Goal: Transaction & Acquisition: Purchase product/service

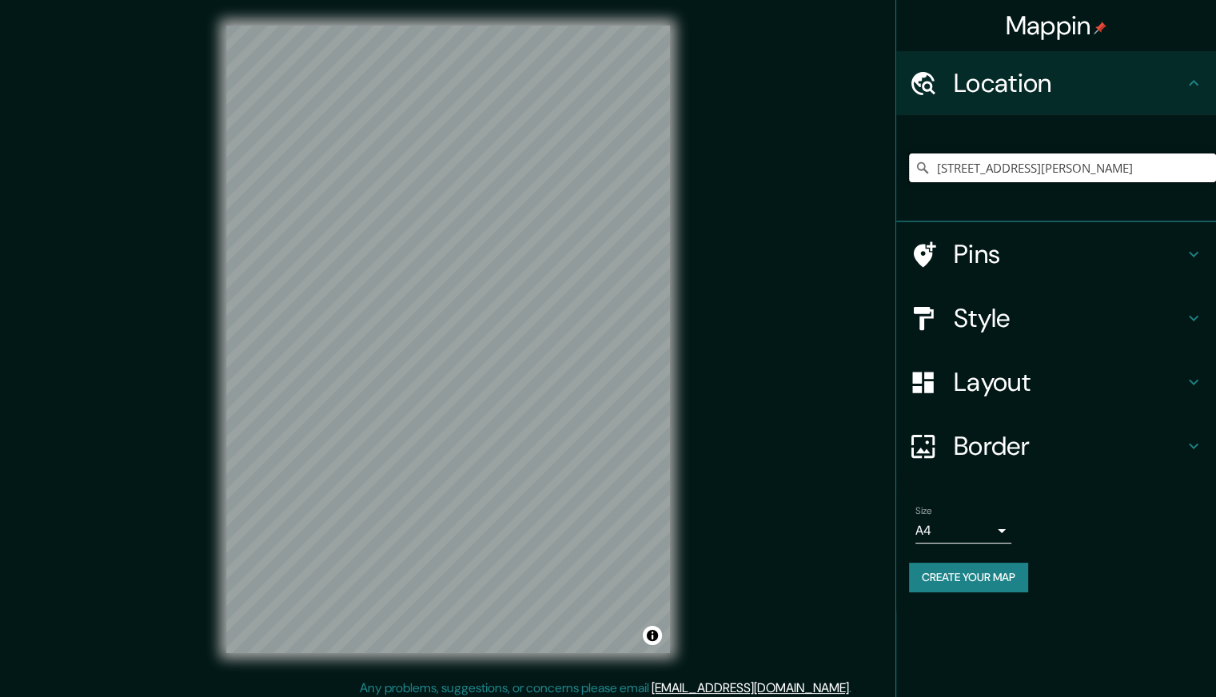
click at [995, 165] on input "Avenida Doutor Antônio Lobo 224, Americana - São Paulo, 13465-005, Brasil" at bounding box center [1062, 167] width 307 height 29
click at [1048, 167] on input "Avenida Doutor Antônio Lobo 224, Americana - São Paulo, 13465-005, Brasil" at bounding box center [1062, 167] width 307 height 29
click at [1063, 160] on input "Pick your city or area" at bounding box center [1062, 167] width 307 height 29
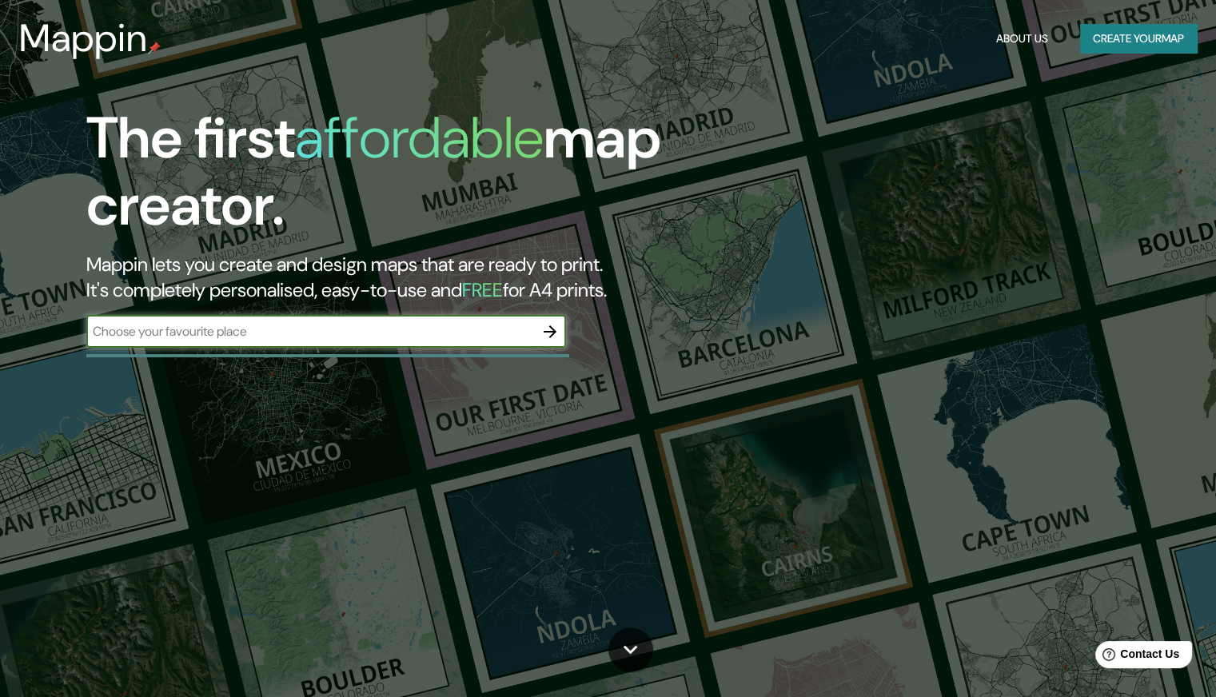
click at [247, 337] on input "text" at bounding box center [310, 331] width 448 height 18
type input "Av. [PERSON_NAME][STREET_ADDRESS]"
click at [543, 333] on icon "button" at bounding box center [549, 331] width 19 height 19
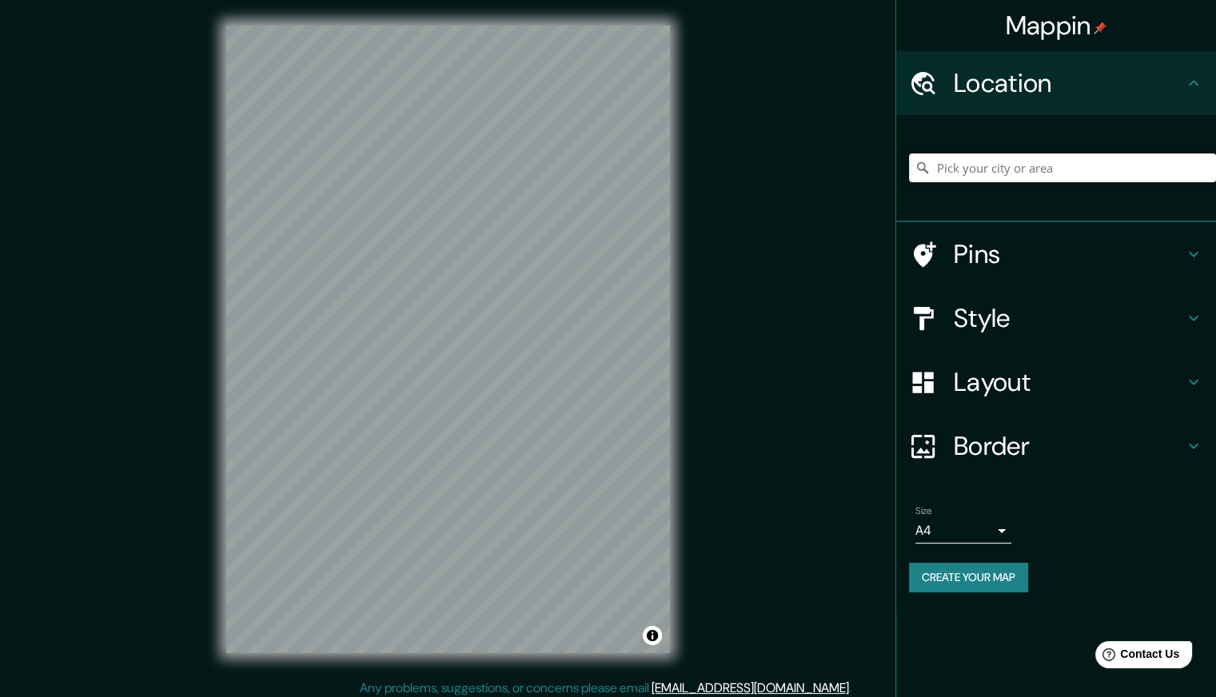
click at [951, 580] on button "Create your map" at bounding box center [968, 578] width 119 height 30
click at [961, 170] on input "Pick your city or area" at bounding box center [1062, 167] width 307 height 29
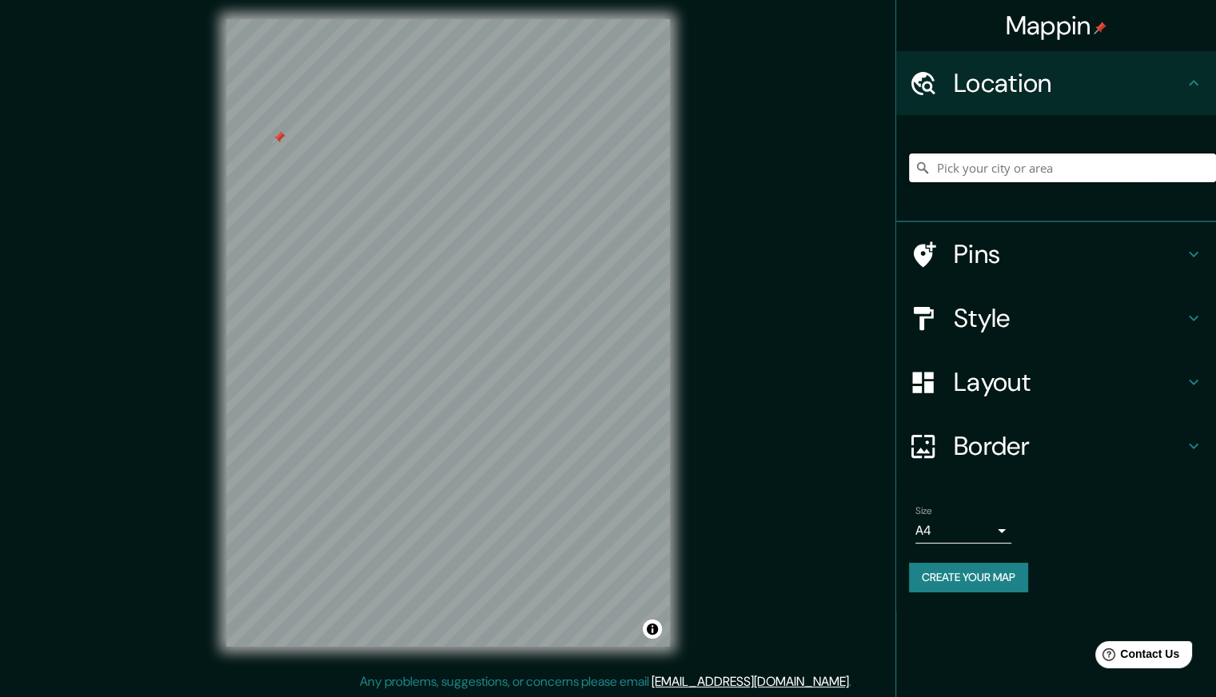
click at [1073, 169] on input "Pick your city or area" at bounding box center [1062, 167] width 307 height 29
click at [1021, 172] on input "Pick your city or area" at bounding box center [1062, 167] width 307 height 29
click at [982, 171] on input "Pick your city or area" at bounding box center [1062, 167] width 307 height 29
click at [1144, 164] on input "Pick your city or area" at bounding box center [1062, 167] width 307 height 29
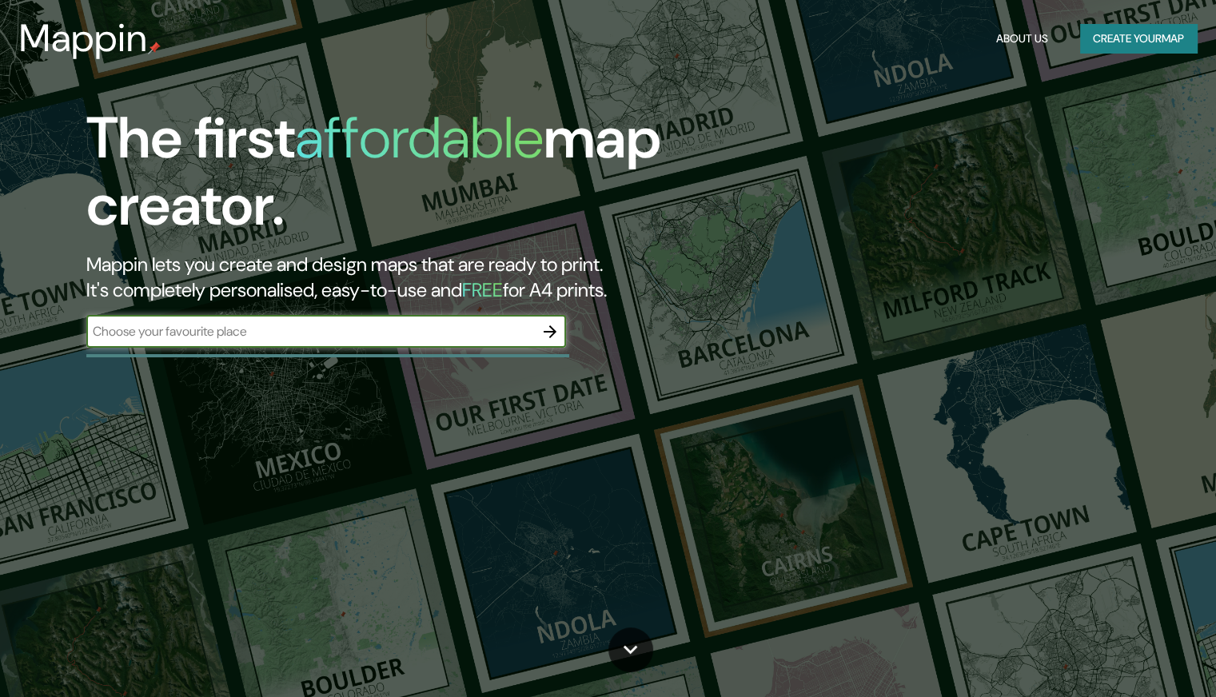
click at [170, 338] on input "text" at bounding box center [310, 331] width 448 height 18
type input "Av. [PERSON_NAME][STREET_ADDRESS]"
click at [559, 327] on icon "button" at bounding box center [549, 331] width 19 height 19
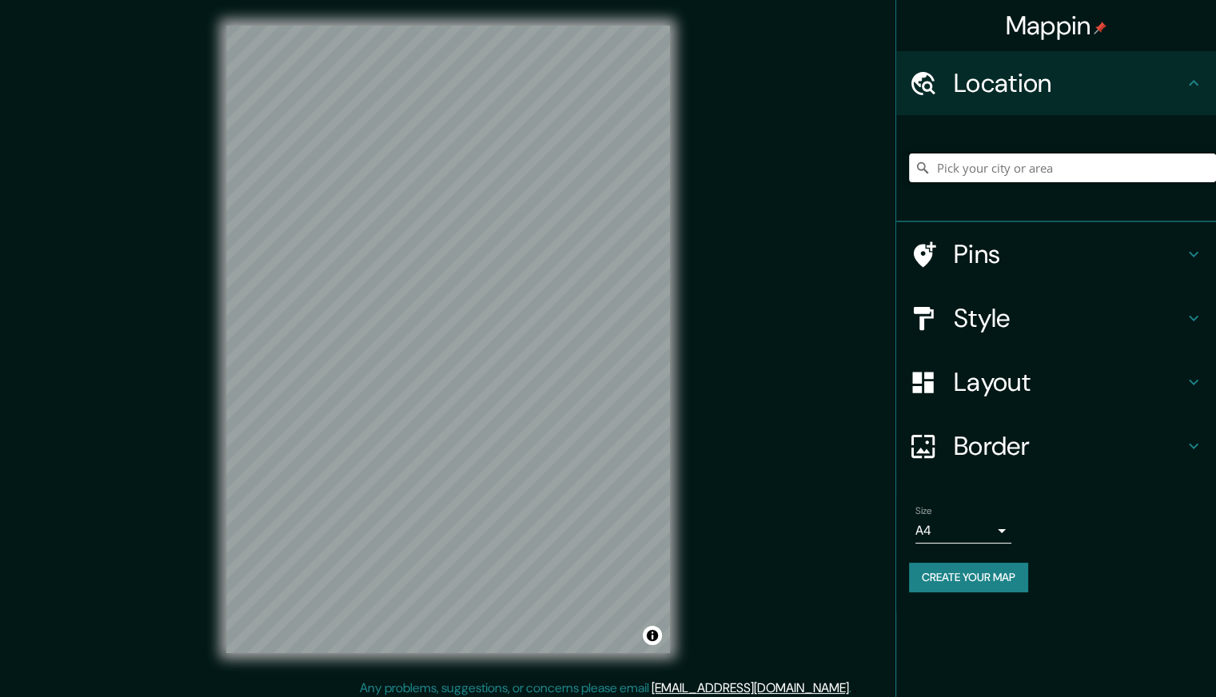
click at [1001, 177] on input "Pick your city or area" at bounding box center [1062, 167] width 307 height 29
